Goal: Find specific page/section: Find specific page/section

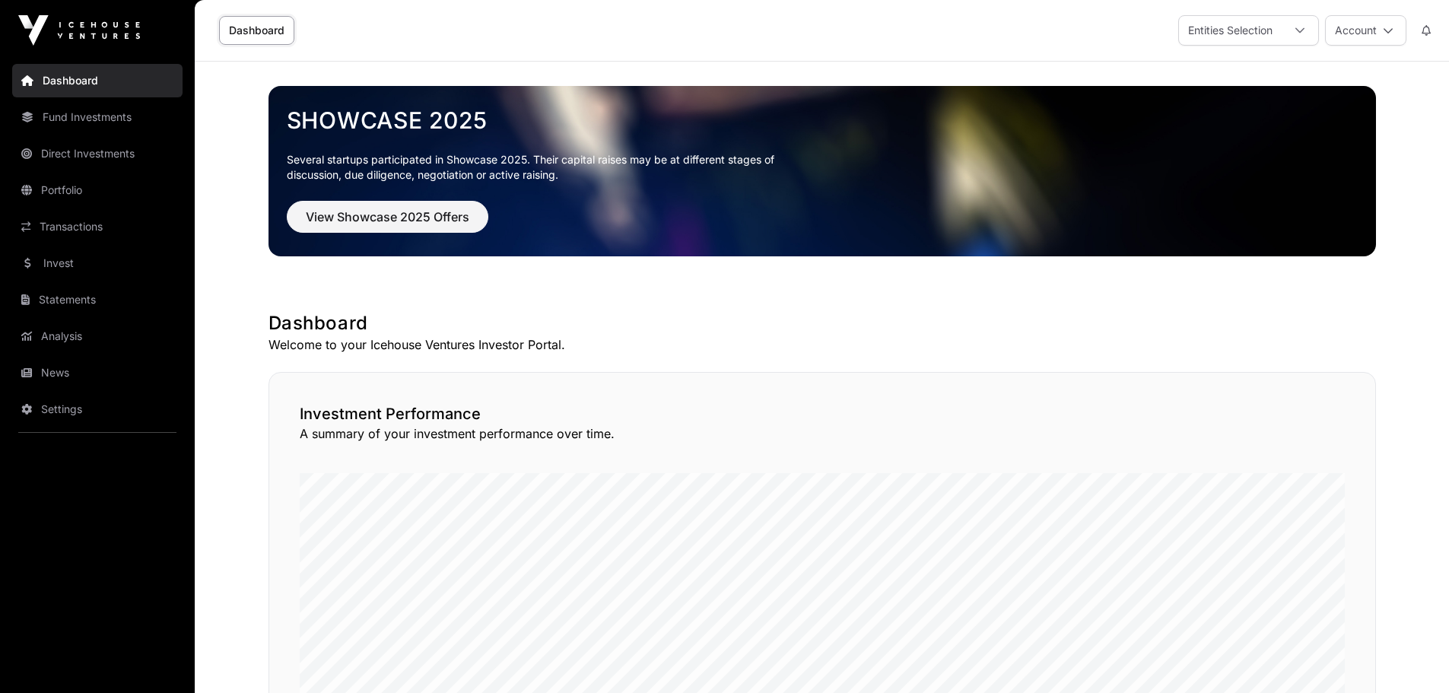
scroll to position [228, 0]
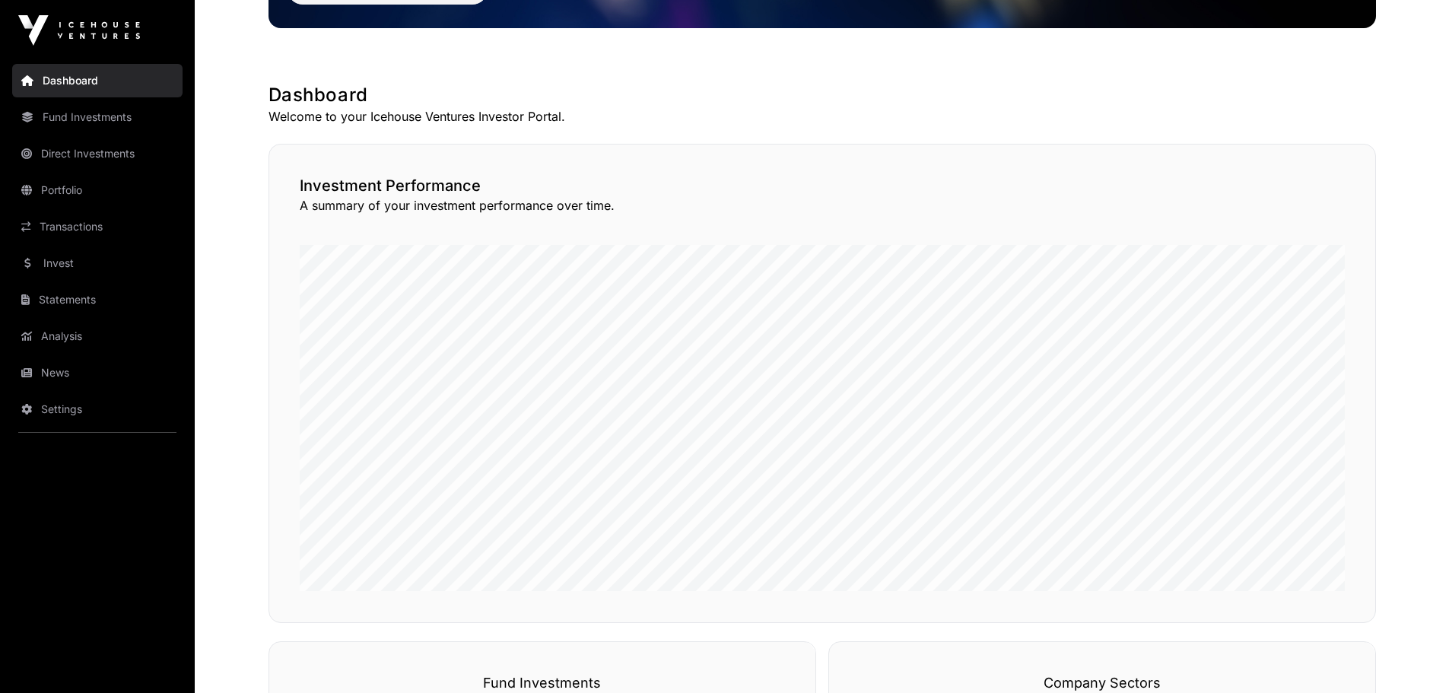
click at [65, 151] on link "Direct Investments" at bounding box center [97, 153] width 170 height 33
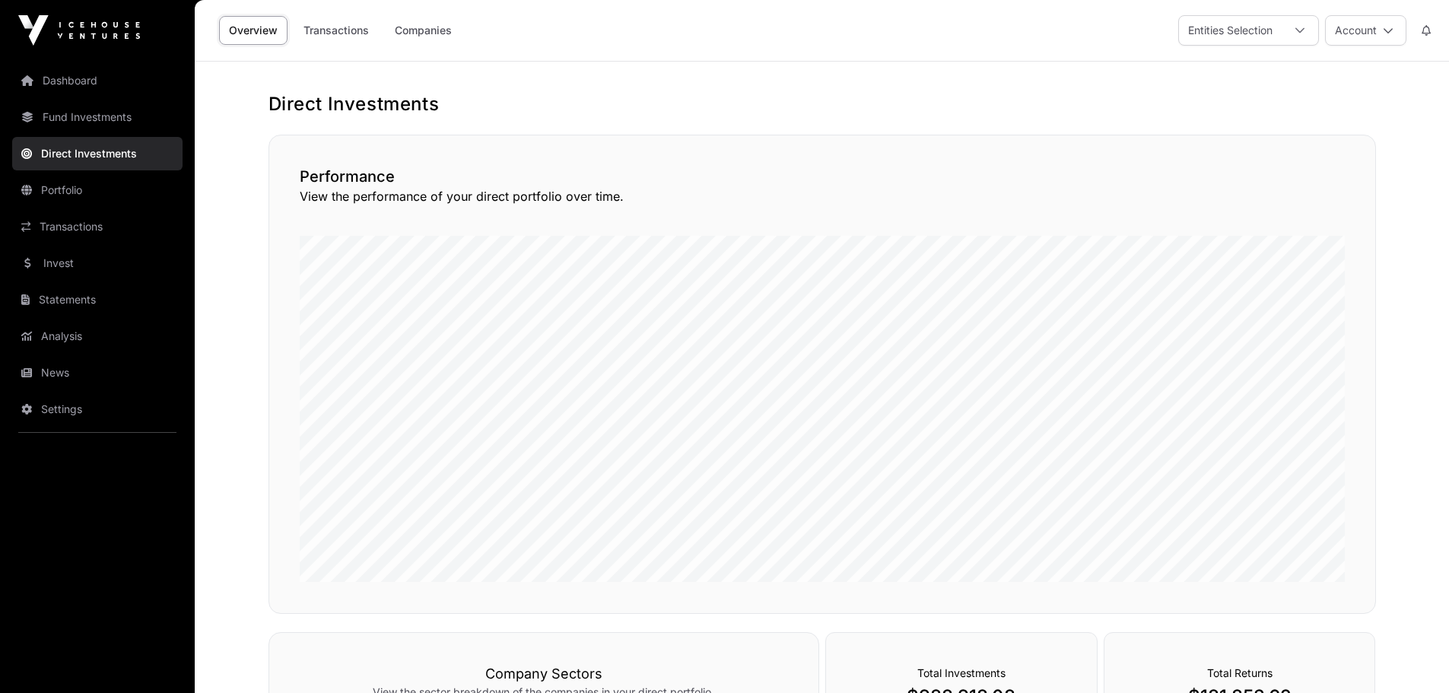
click at [427, 33] on link "Companies" at bounding box center [423, 30] width 77 height 29
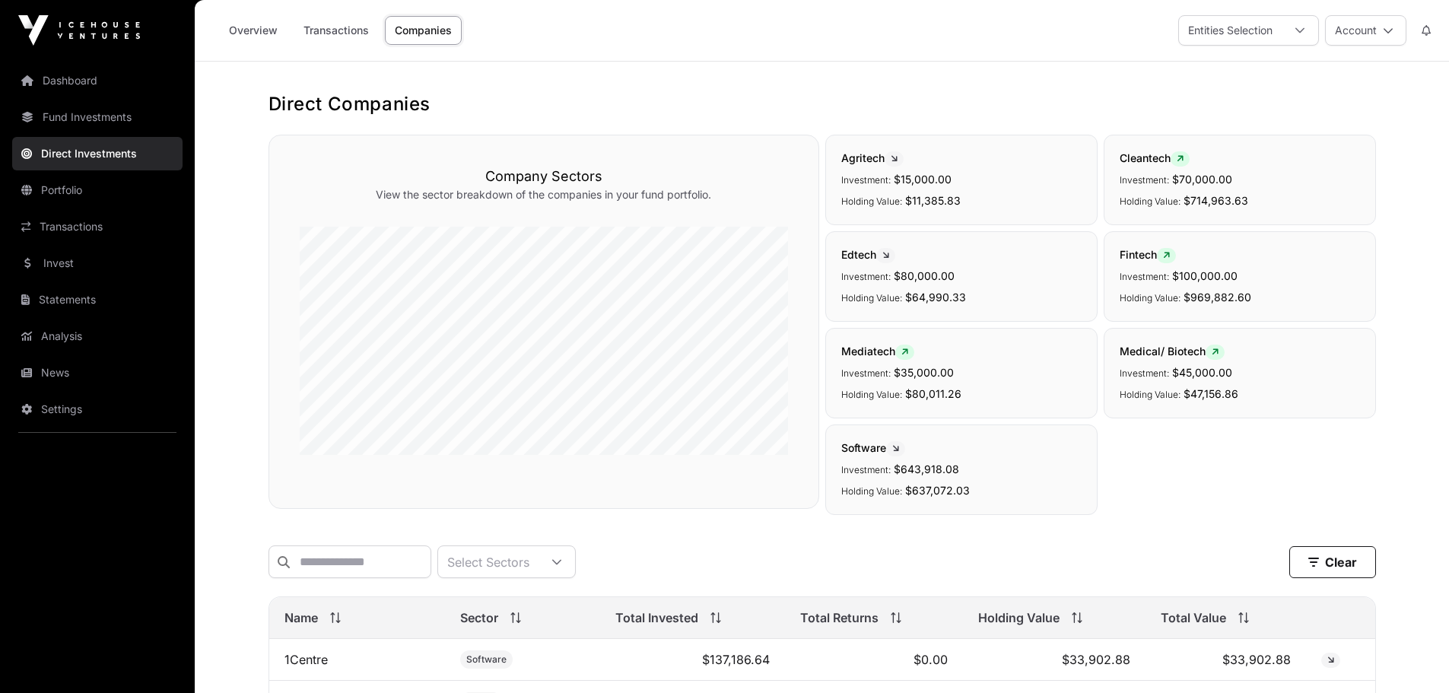
click at [70, 114] on link "Fund Investments" at bounding box center [97, 116] width 170 height 33
click at [90, 117] on link "Fund Investments" at bounding box center [97, 116] width 170 height 33
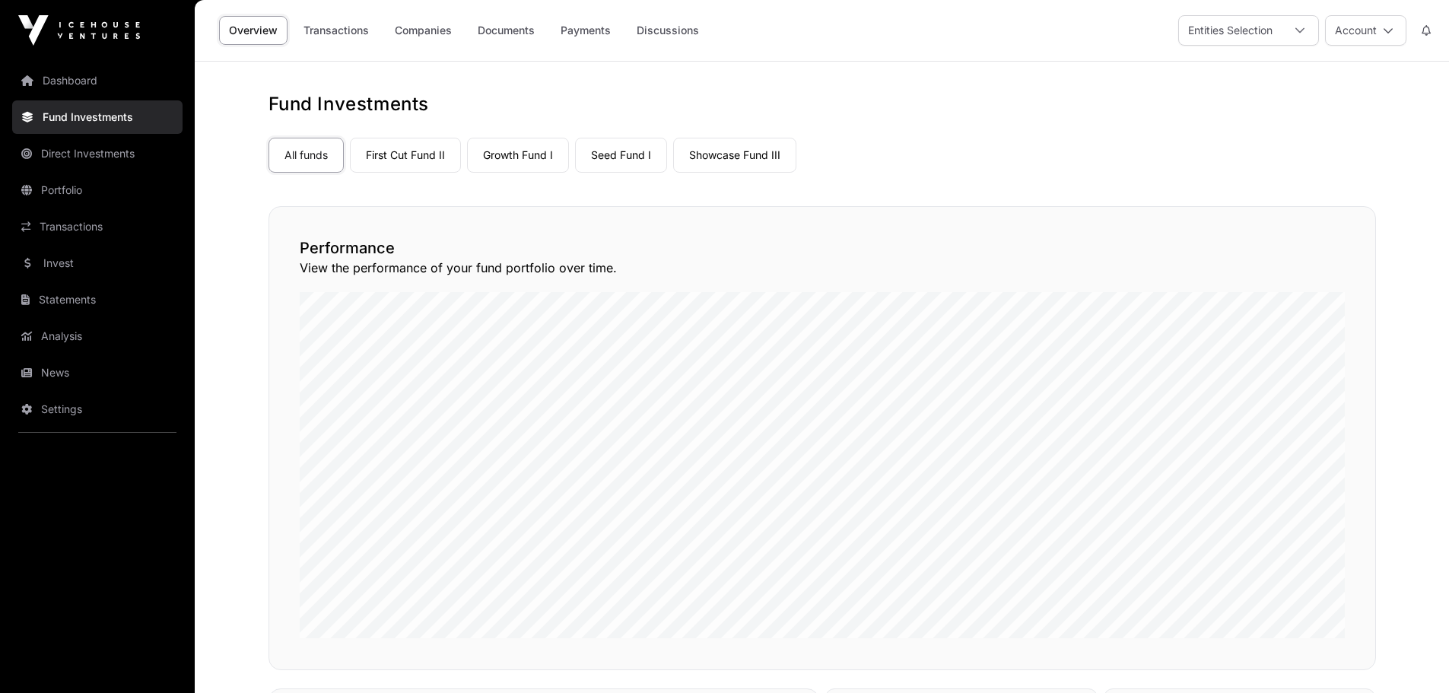
click at [416, 32] on link "Companies" at bounding box center [423, 30] width 77 height 29
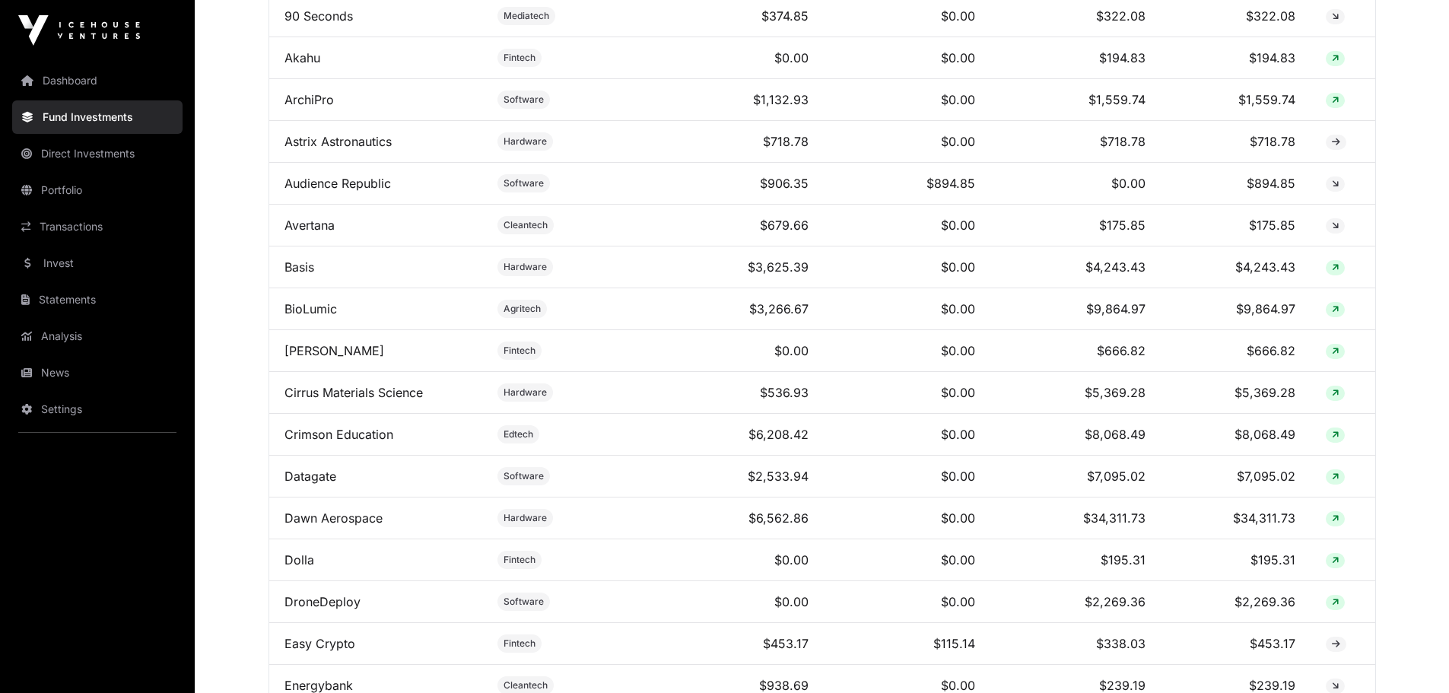
scroll to position [830, 0]
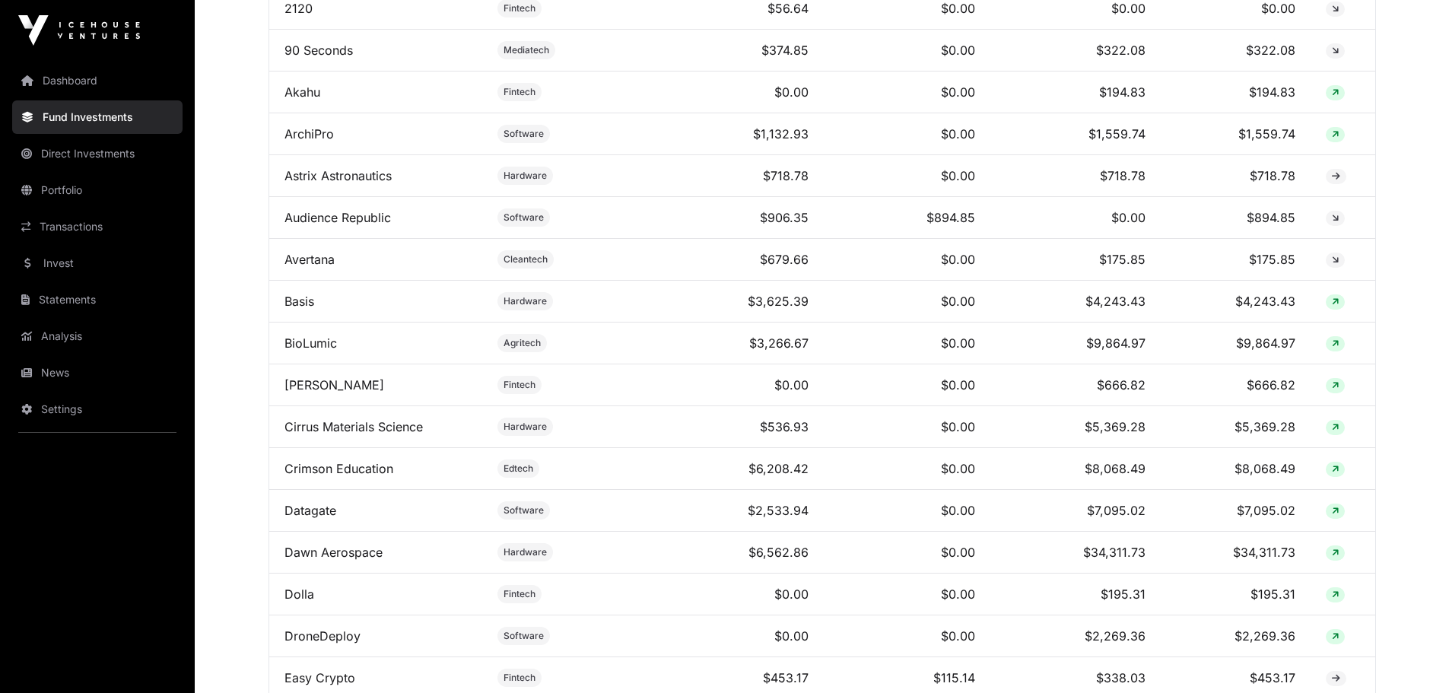
click at [88, 86] on link "Dashboard" at bounding box center [97, 80] width 170 height 33
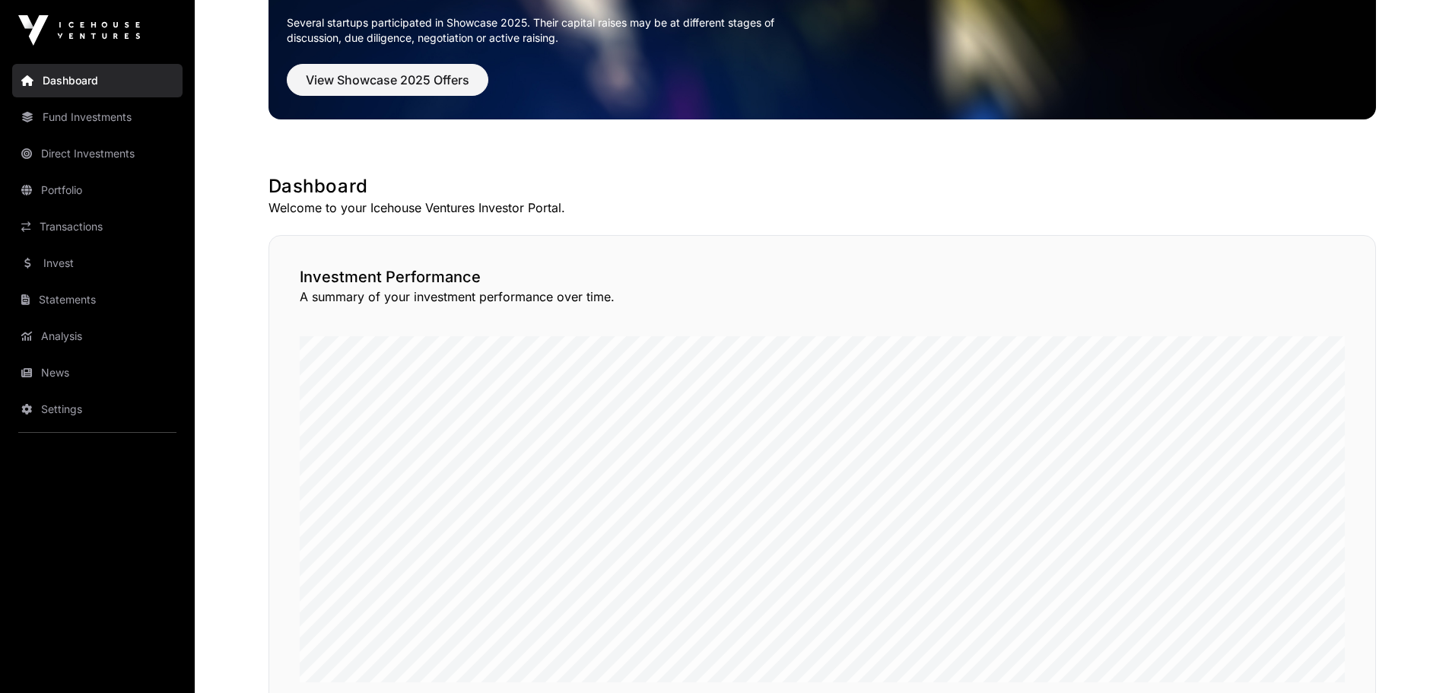
scroll to position [152, 0]
